Goal: Task Accomplishment & Management: Use online tool/utility

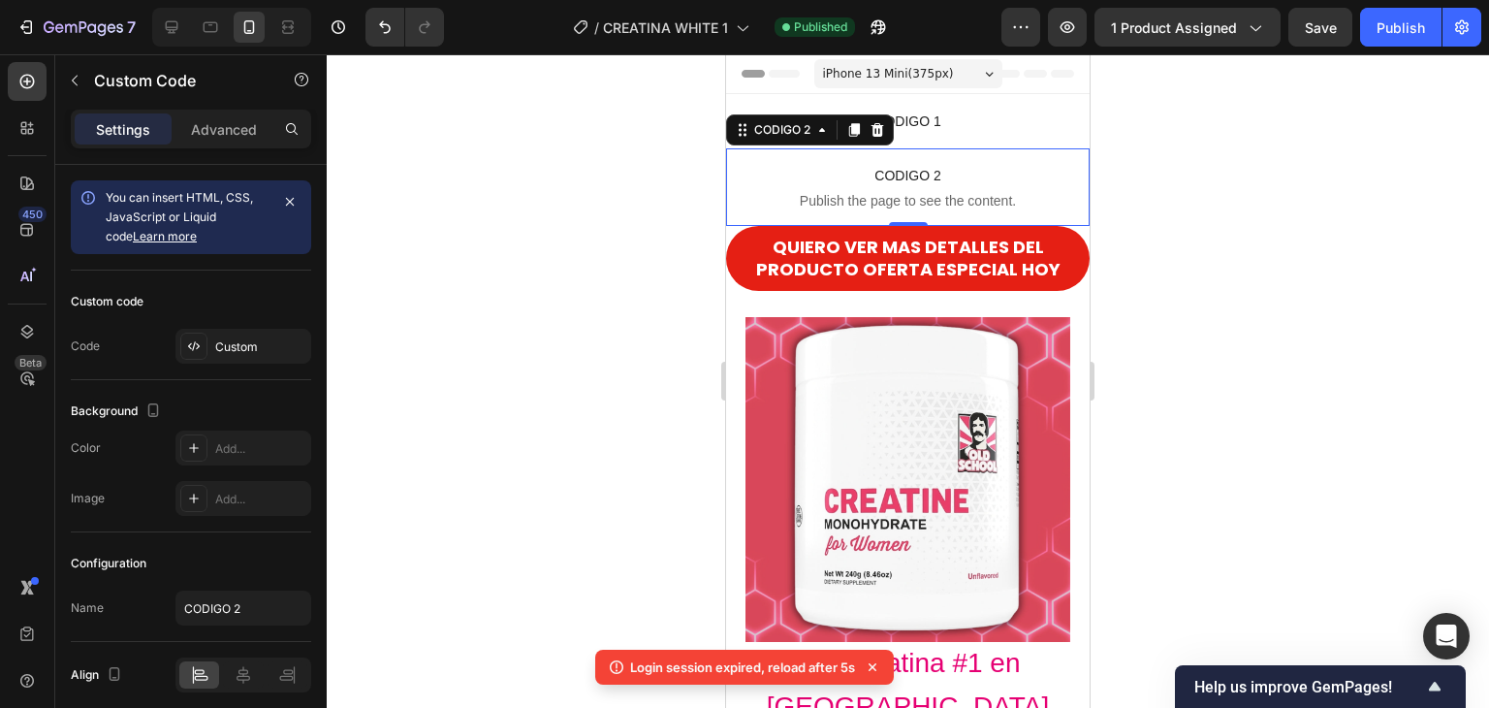
scroll to position [26, 0]
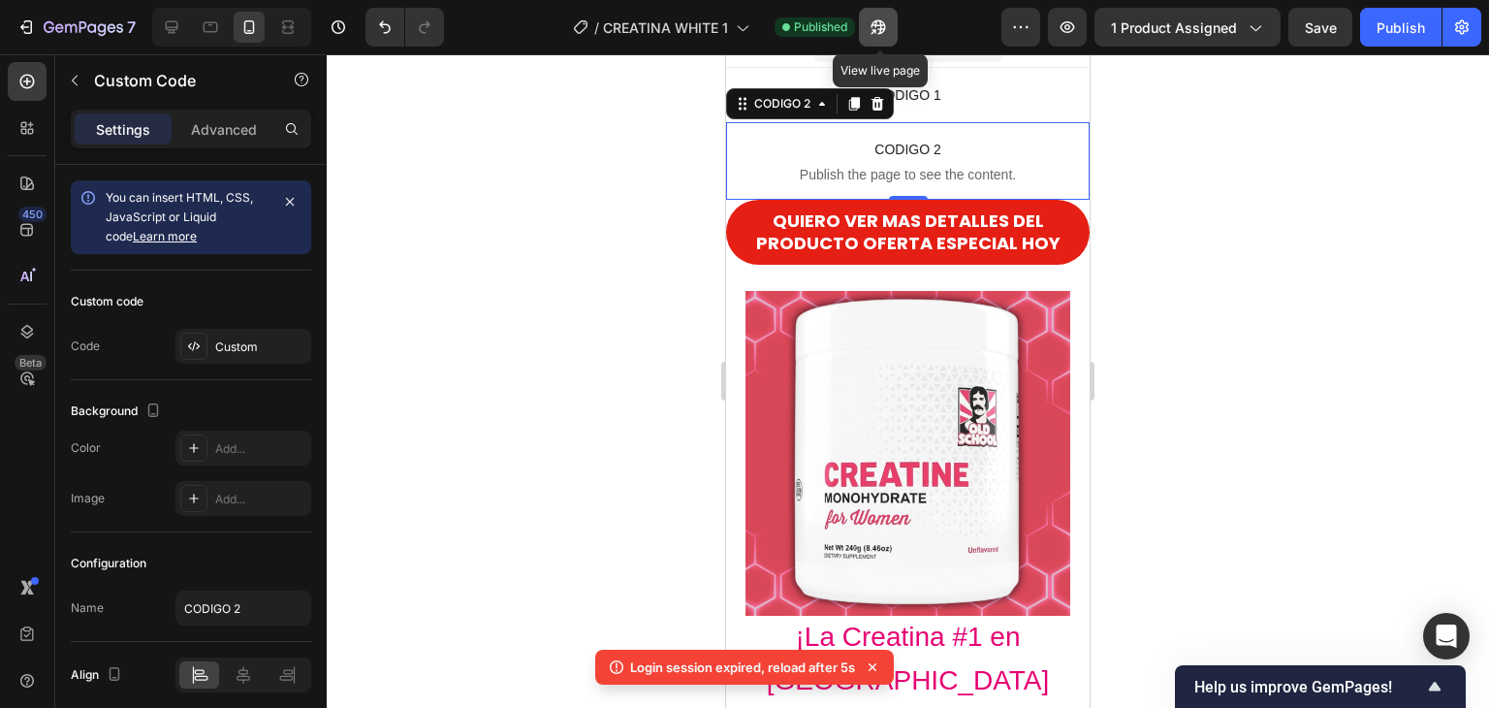
click at [877, 31] on icon "button" at bounding box center [874, 31] width 5 height 5
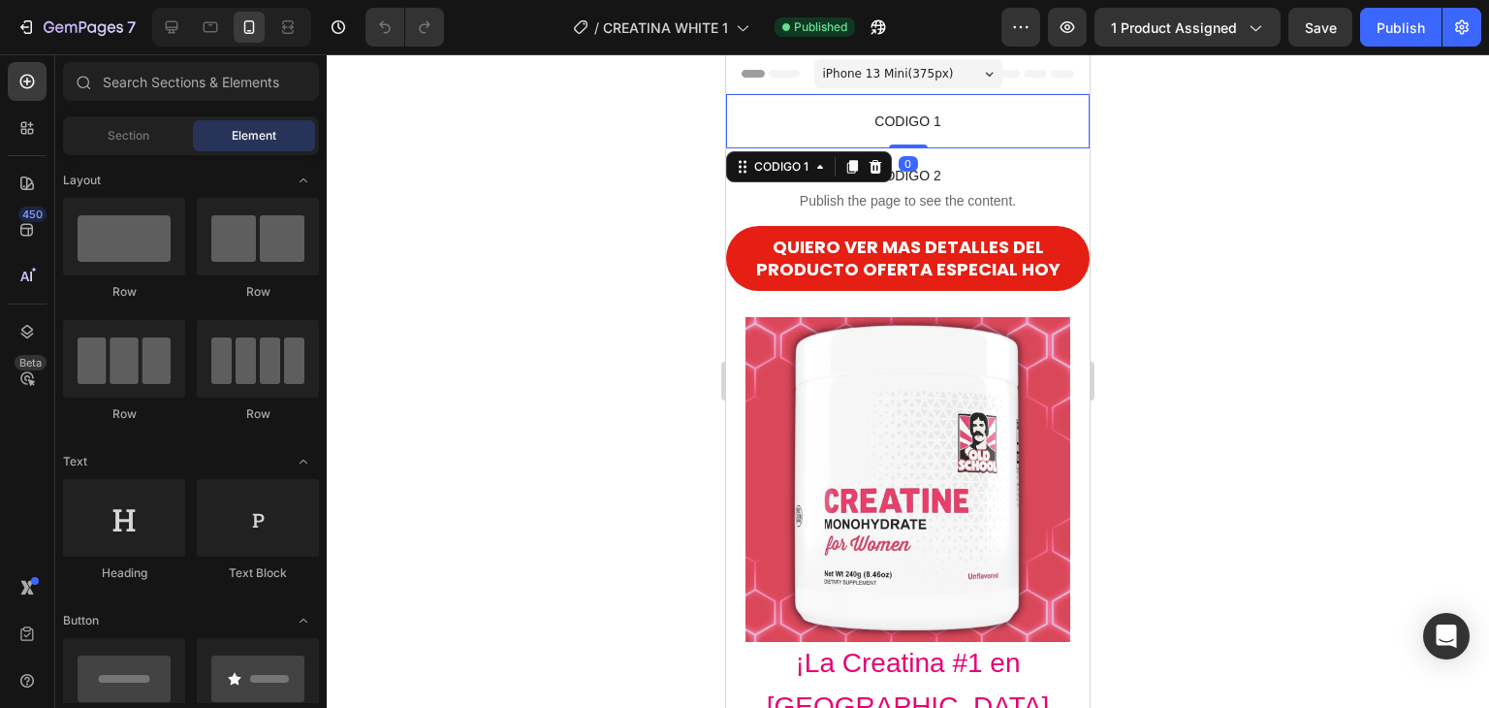
click at [815, 121] on span "CODIGO 1" at bounding box center [908, 121] width 364 height 23
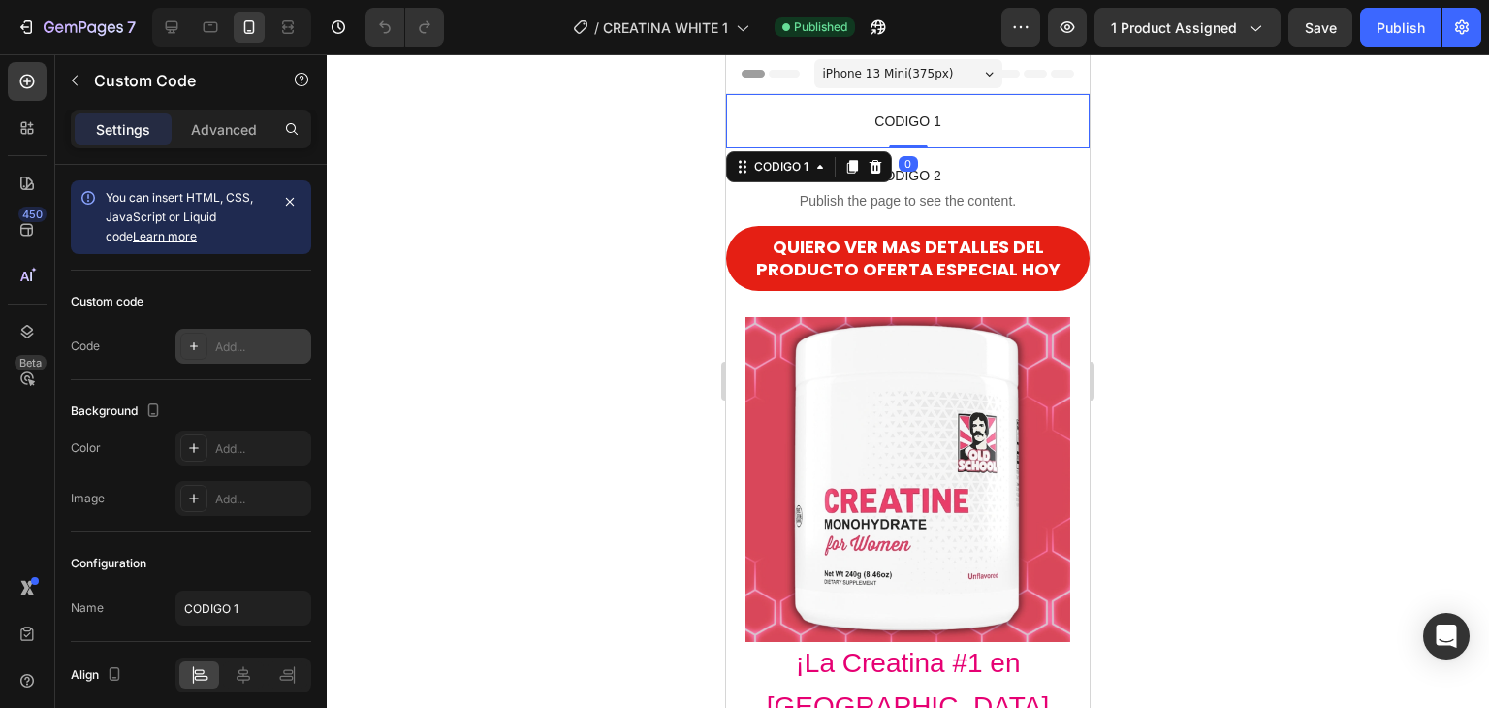
click at [238, 351] on div "Add..." at bounding box center [260, 346] width 91 height 17
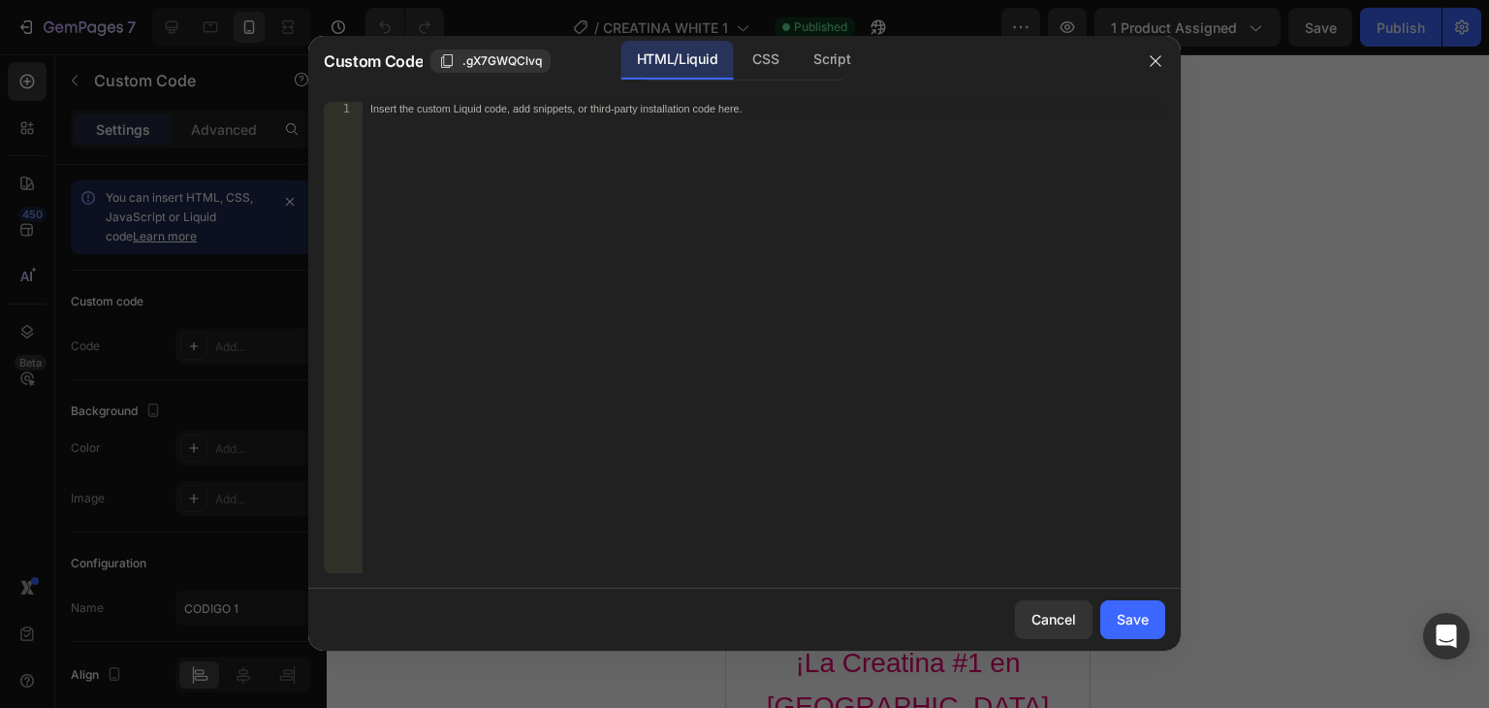
click at [478, 117] on div "Insert the custom Liquid code, add snippets, or third-party installation code h…" at bounding box center [764, 351] width 803 height 498
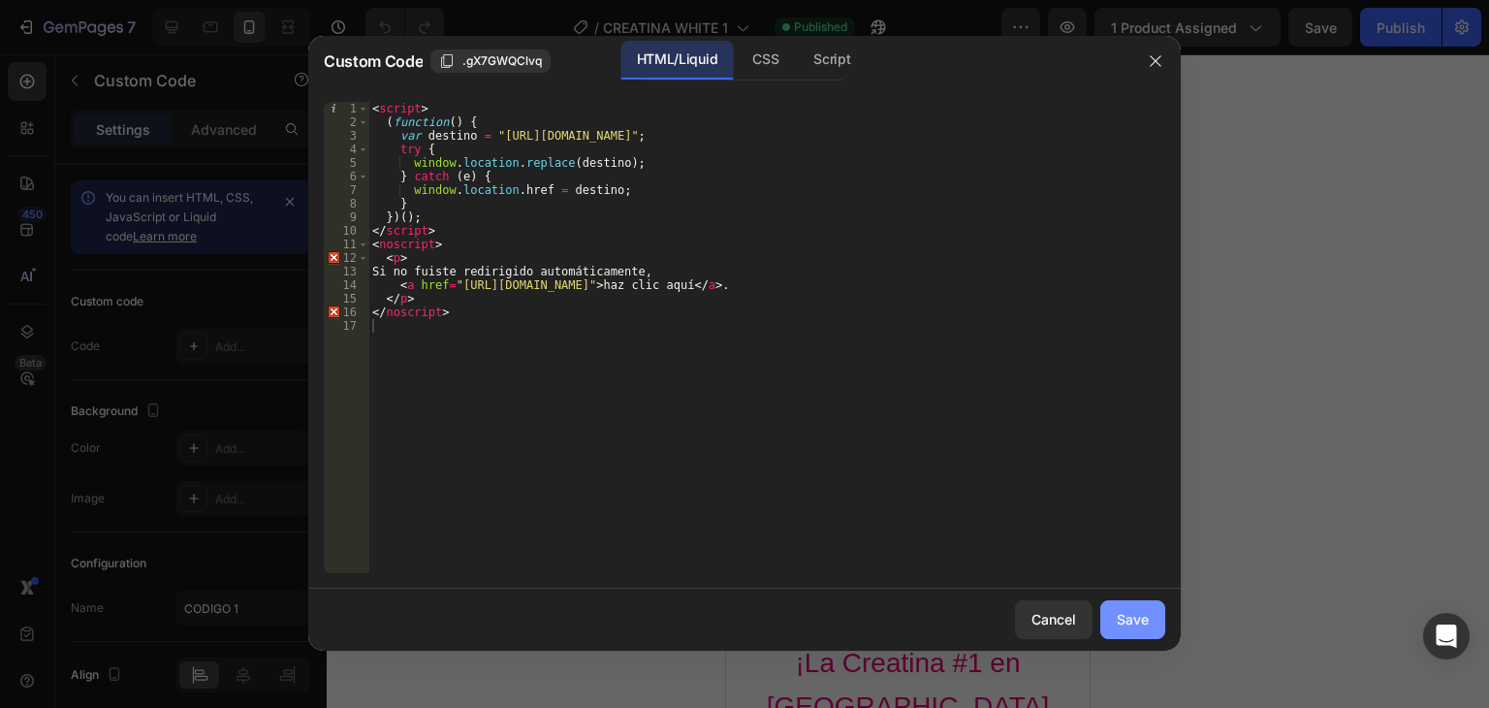
click at [1134, 615] on div "Save" at bounding box center [1133, 619] width 32 height 20
type textarea "</noscript>"
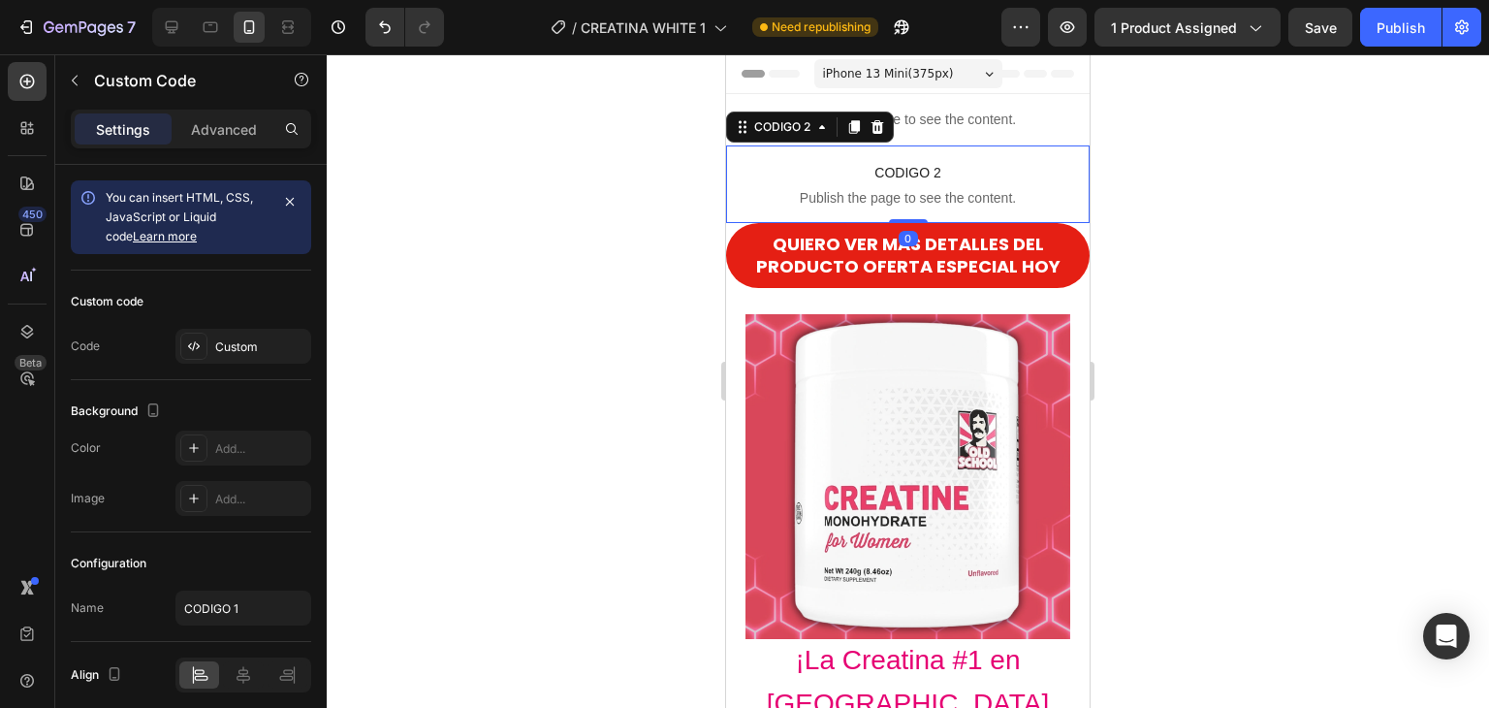
click at [871, 188] on span "Publish the page to see the content." at bounding box center [908, 197] width 364 height 19
click at [249, 339] on div "Custom" at bounding box center [260, 346] width 91 height 17
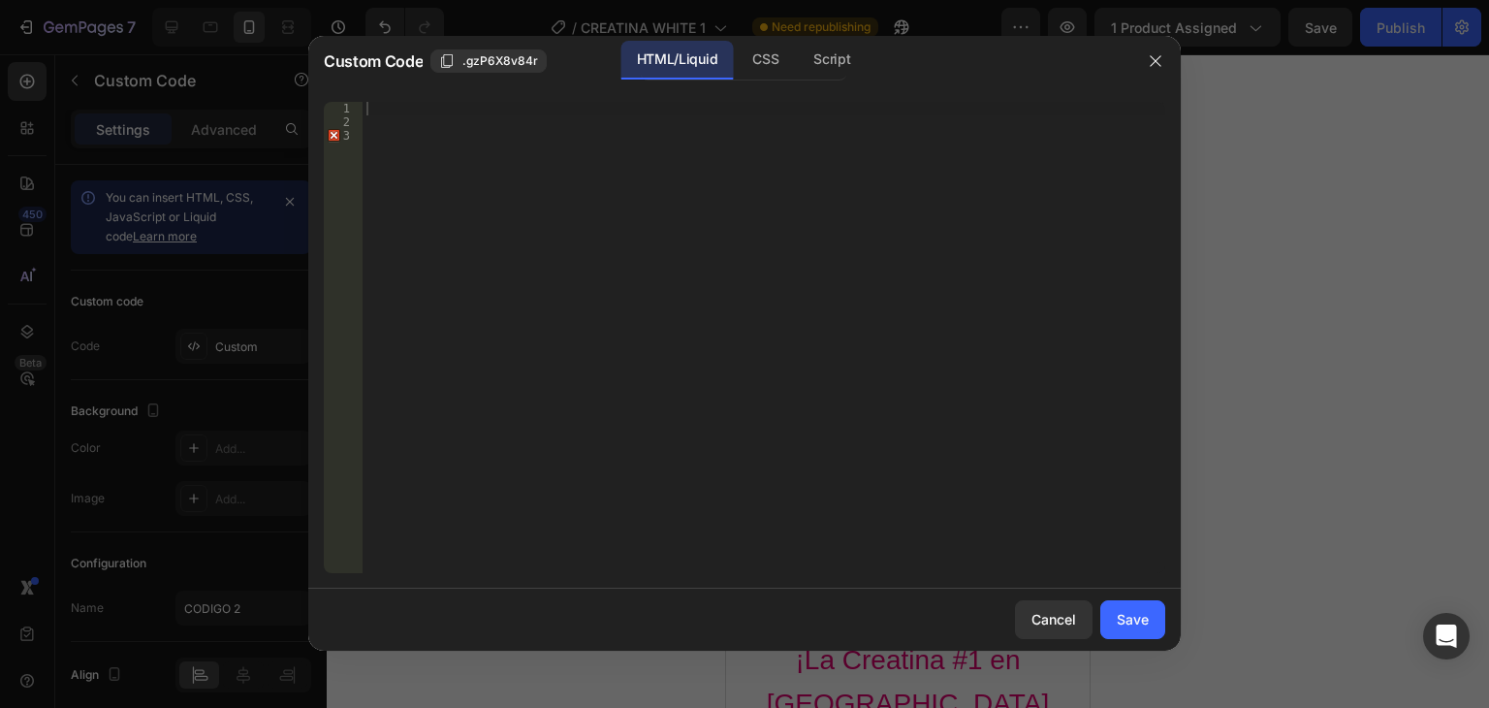
click at [383, 109] on div at bounding box center [764, 351] width 803 height 498
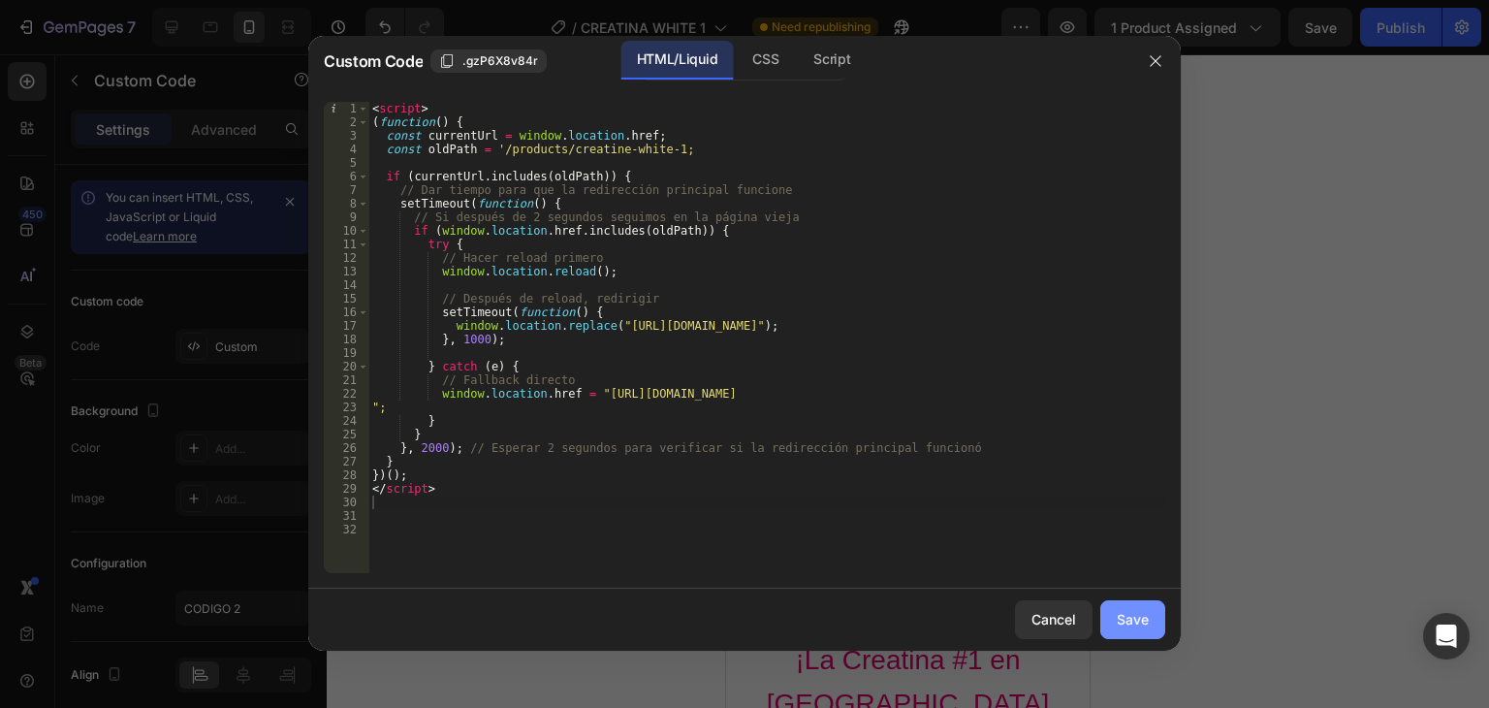
click at [1133, 607] on button "Save" at bounding box center [1133, 619] width 65 height 39
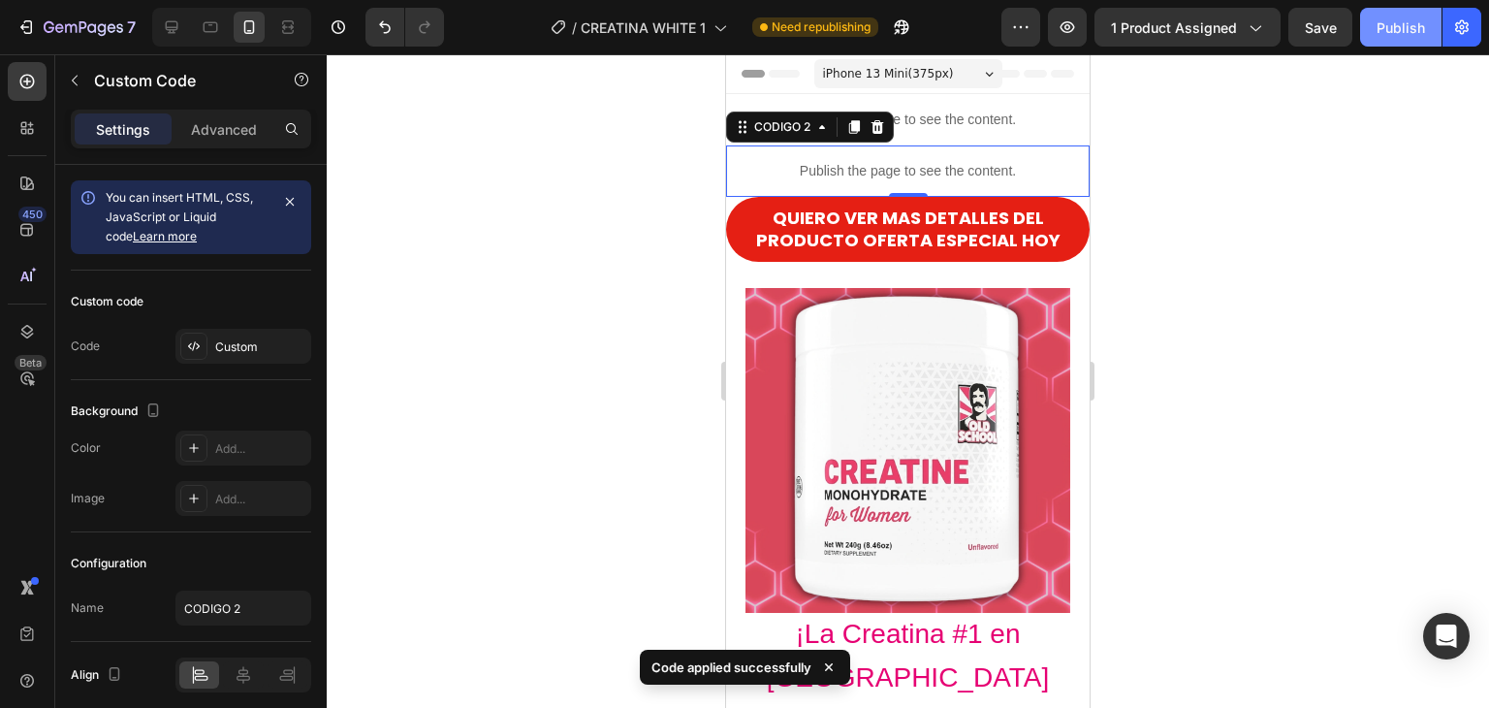
click at [1385, 28] on div "Publish" at bounding box center [1401, 27] width 48 height 20
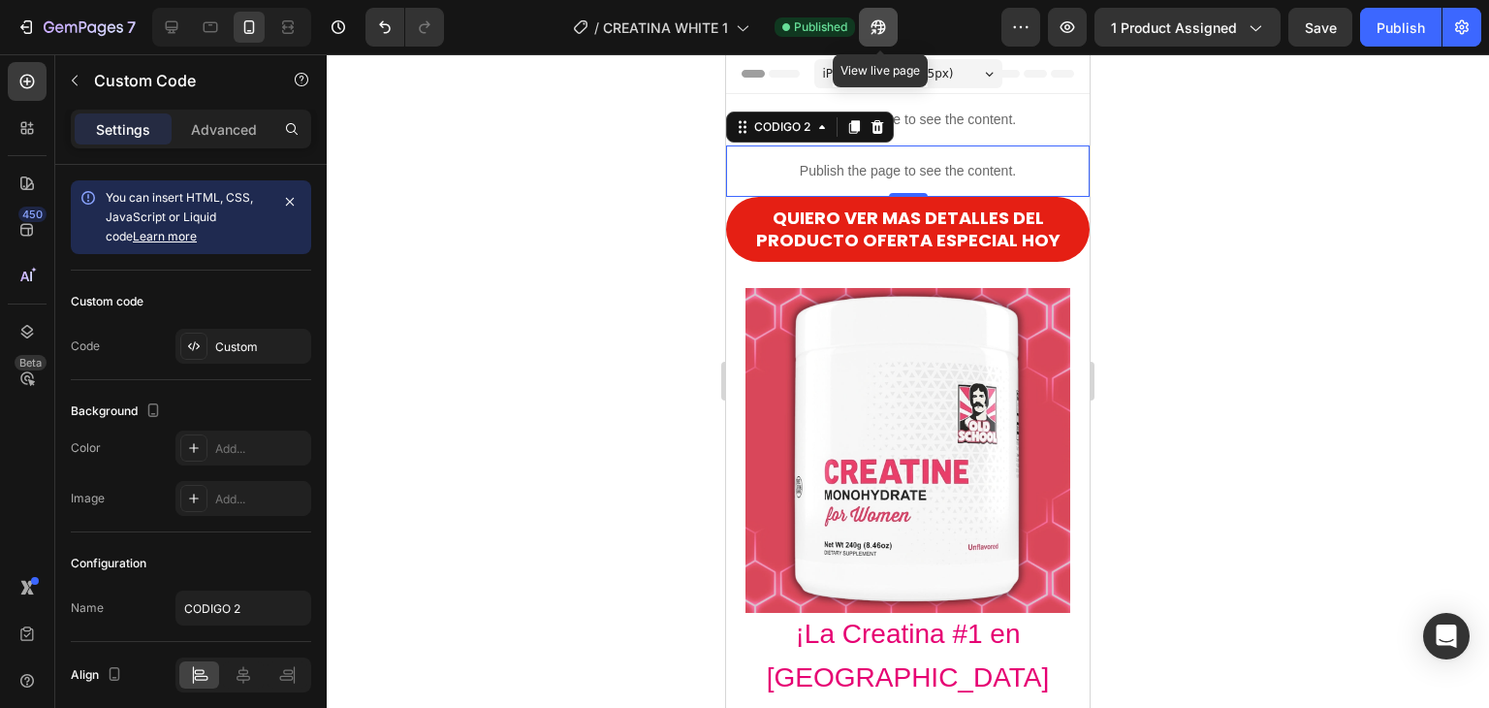
click at [877, 33] on icon "button" at bounding box center [878, 26] width 19 height 19
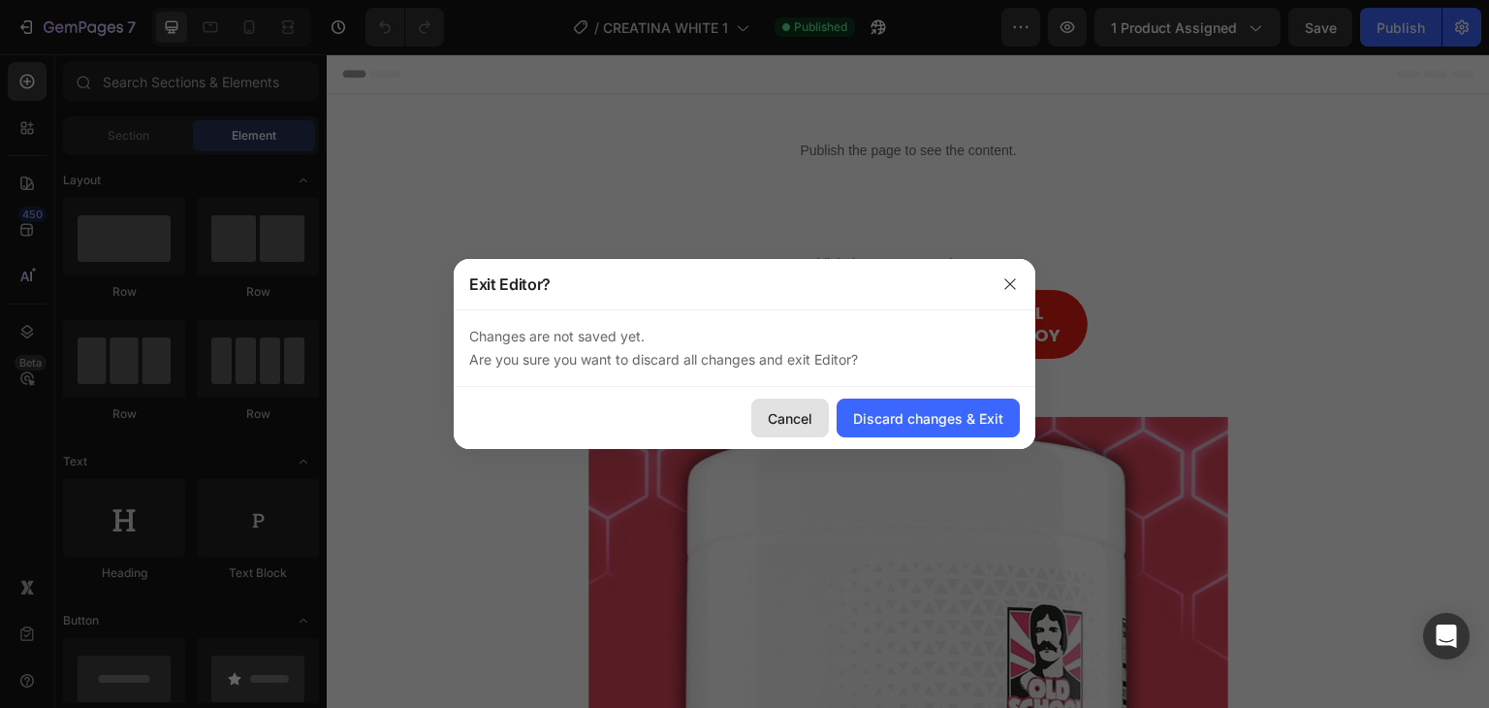
click at [808, 413] on div "Cancel" at bounding box center [790, 418] width 45 height 20
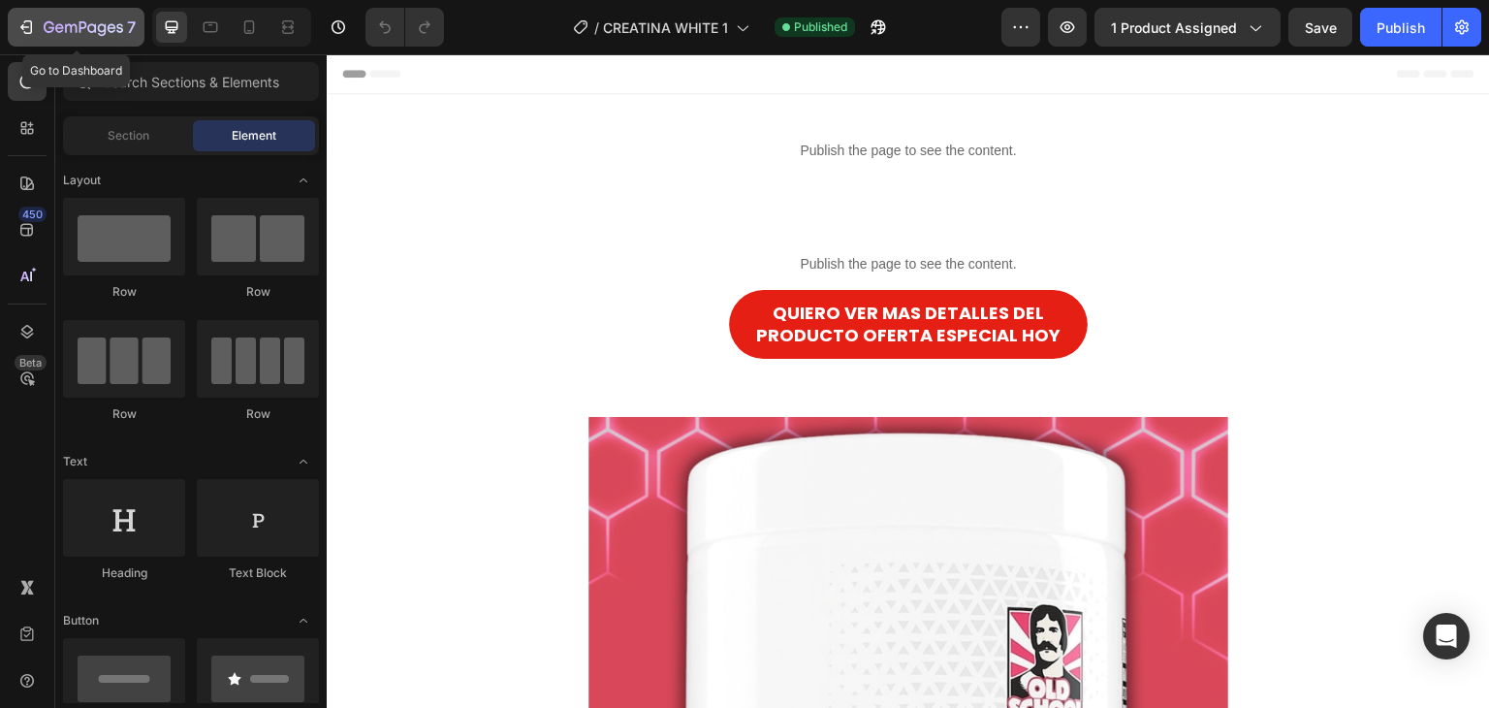
click at [74, 30] on icon "button" at bounding box center [84, 28] width 80 height 16
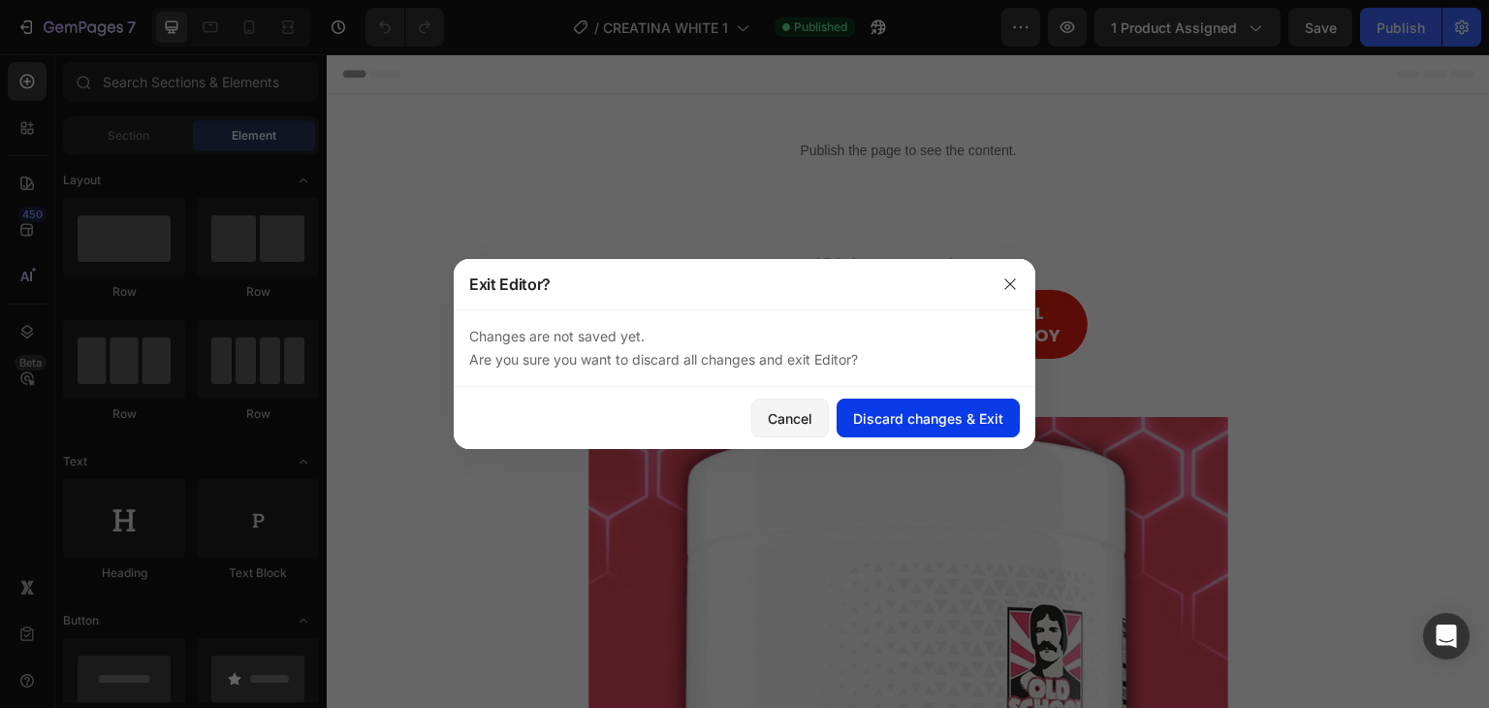
click at [900, 415] on div "Discard changes & Exit" at bounding box center [928, 418] width 150 height 20
